Goal: Task Accomplishment & Management: Manage account settings

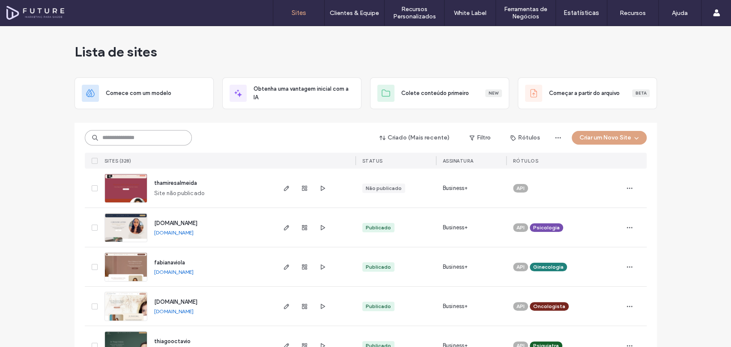
click at [182, 134] on input at bounding box center [138, 137] width 107 height 15
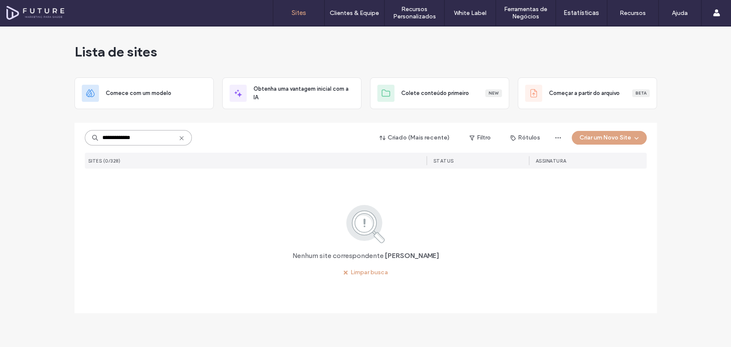
drag, startPoint x: 122, startPoint y: 137, endPoint x: 53, endPoint y: 139, distance: 69.4
click at [53, 139] on div "**********" at bounding box center [365, 186] width 731 height 321
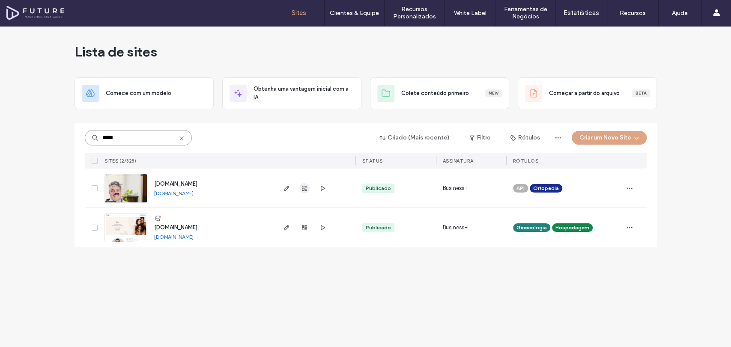
type input "*****"
click at [304, 188] on use "button" at bounding box center [304, 188] width 5 height 5
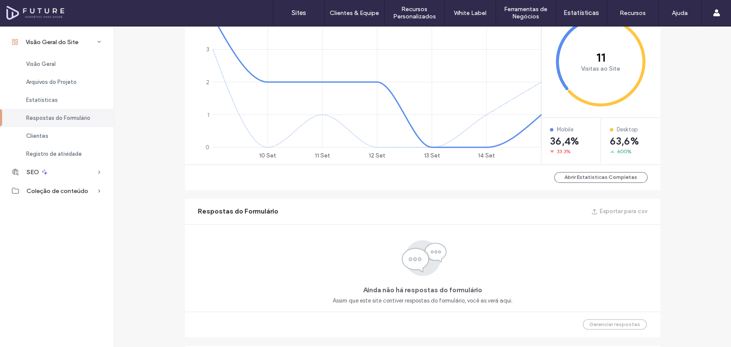
scroll to position [571, 0]
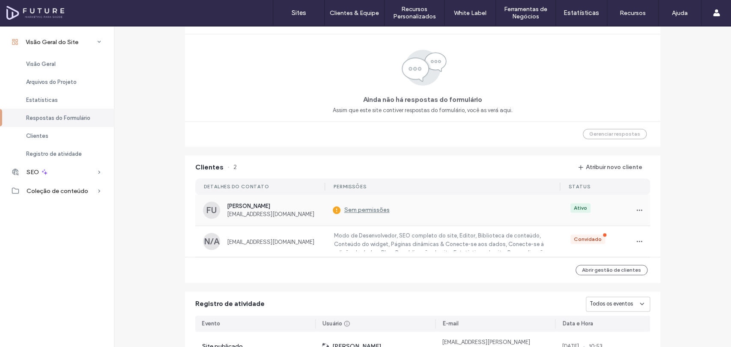
click at [376, 209] on label "Sem permissões" at bounding box center [361, 210] width 57 height 16
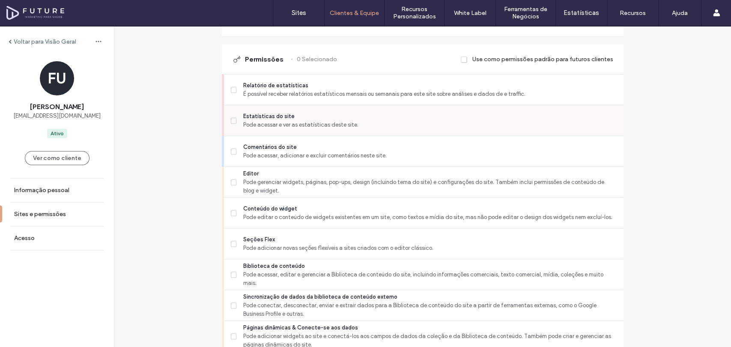
scroll to position [238, 0]
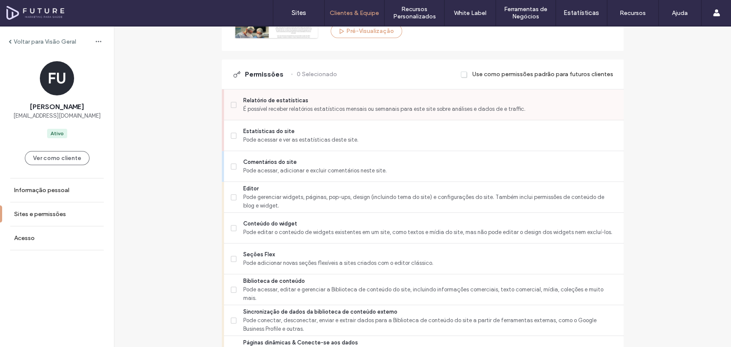
click at [231, 108] on span at bounding box center [234, 105] width 6 height 6
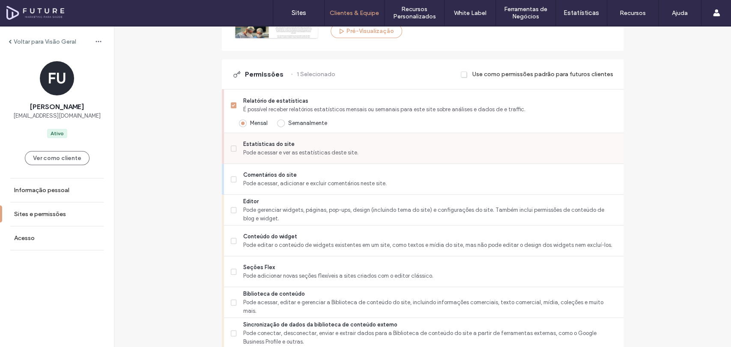
click at [234, 155] on label "Estatísticas do site Pode acessar e ver as estatísticas deste site." at bounding box center [424, 148] width 386 height 17
click at [231, 213] on span at bounding box center [234, 210] width 6 height 6
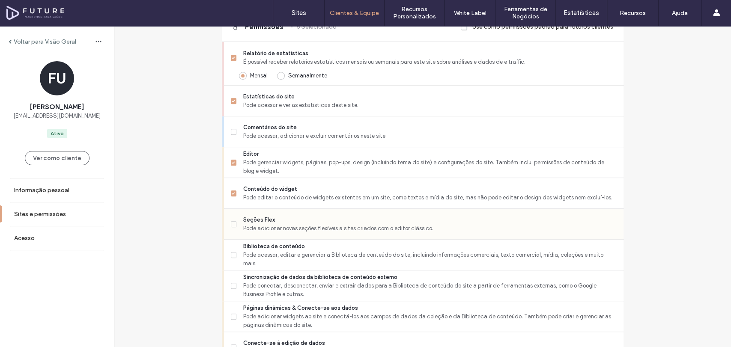
scroll to position [380, 0]
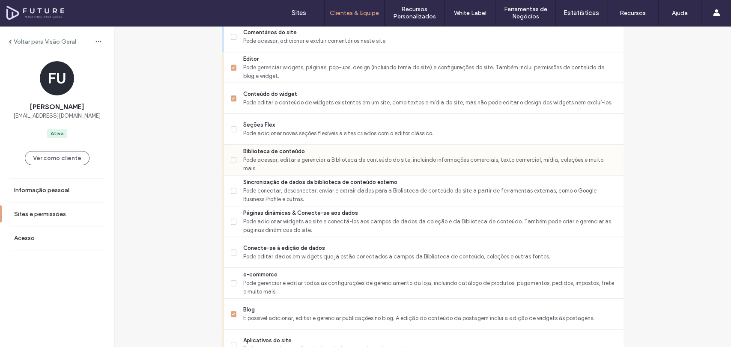
click at [234, 167] on label "Biblioteca de conteúdo Pode acessar, editar e gerenciar a Biblioteca de conteúd…" at bounding box center [424, 160] width 386 height 26
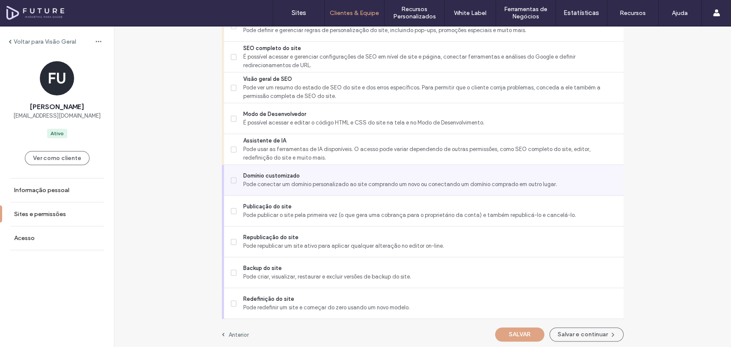
scroll to position [771, 0]
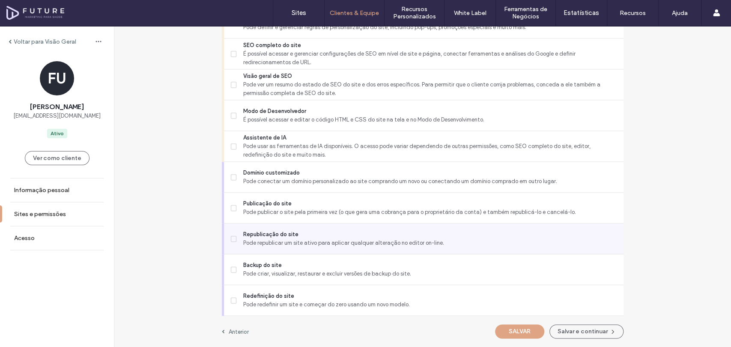
click at [231, 241] on span at bounding box center [234, 239] width 6 height 6
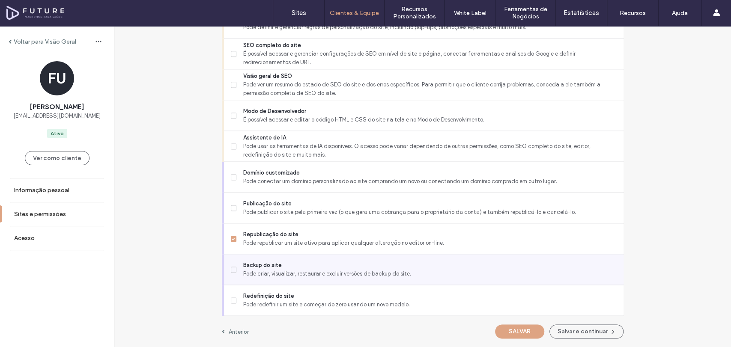
click at [236, 269] on label "Backup do site Pode criar, visualizar, restaurar e excluir versões de backup do…" at bounding box center [424, 269] width 386 height 17
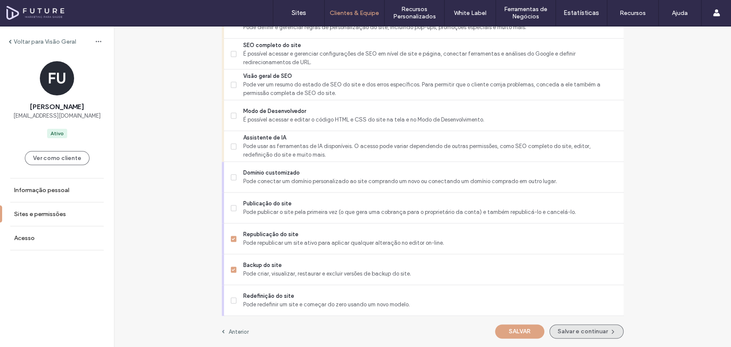
click at [559, 329] on button "Salvar e continuar" at bounding box center [586, 332] width 74 height 14
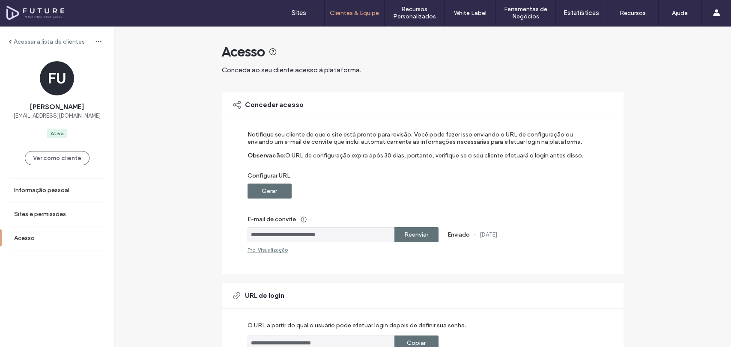
scroll to position [142, 0]
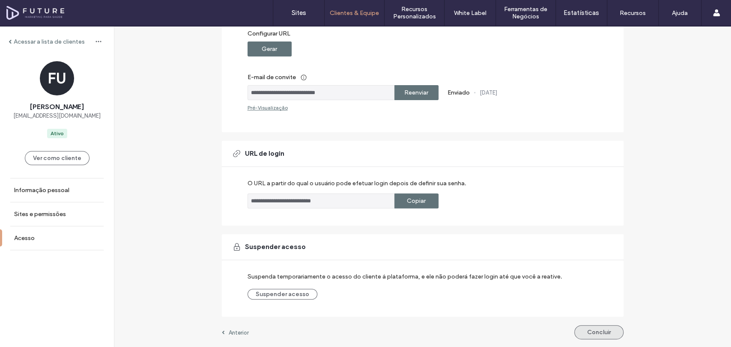
click at [576, 328] on button "Concluir" at bounding box center [598, 332] width 49 height 14
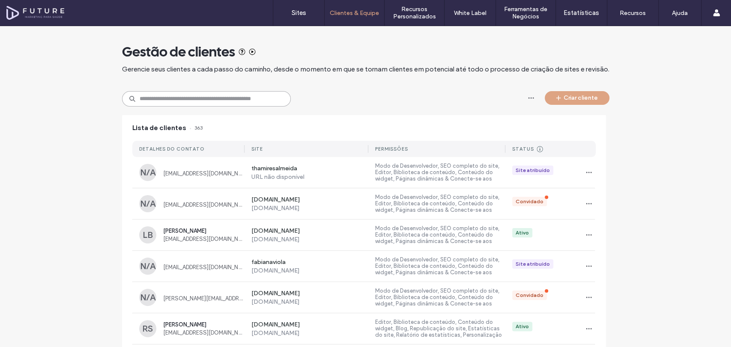
click at [215, 101] on input at bounding box center [206, 98] width 169 height 15
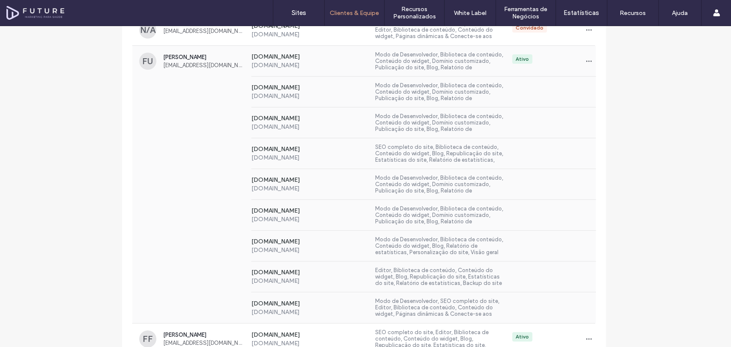
scroll to position [190, 0]
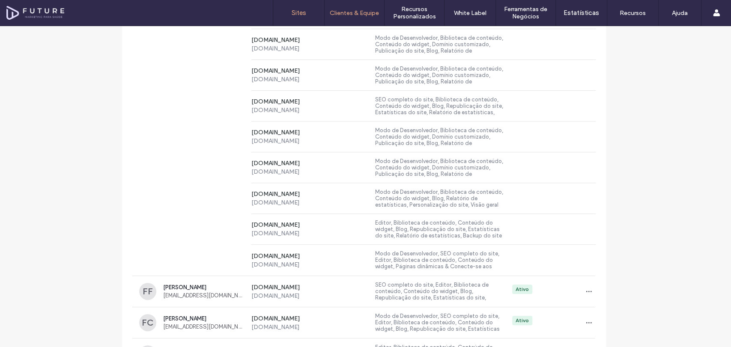
type input "********"
